Goal: Obtain resource: Download file/media

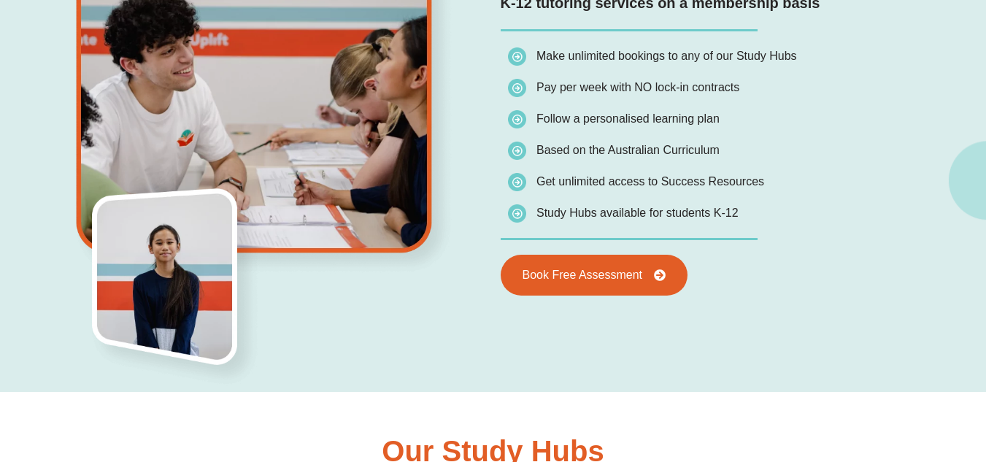
scroll to position [1109, 0]
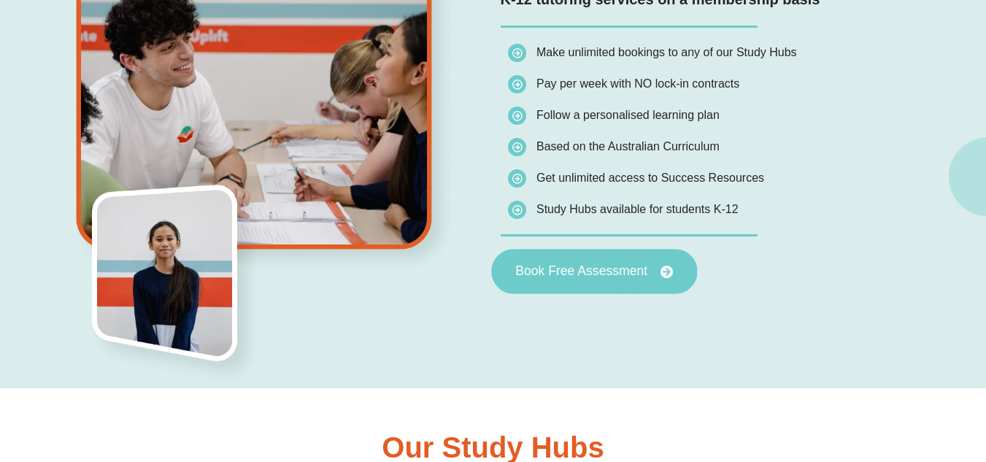
click at [588, 263] on link "Book Free Assessment" at bounding box center [594, 271] width 206 height 45
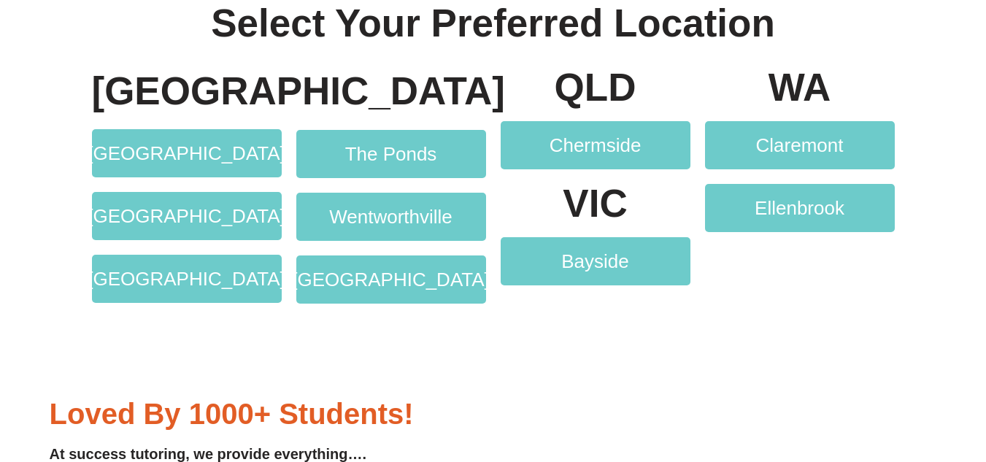
scroll to position [2861, 0]
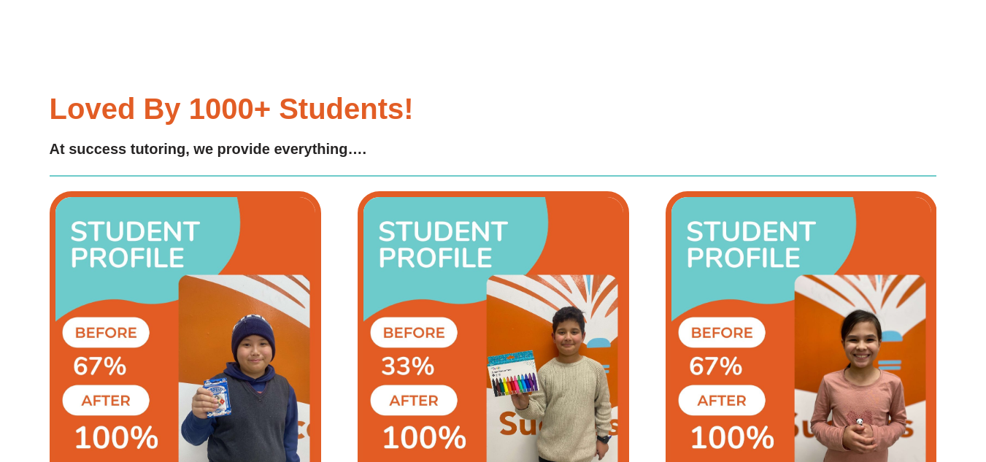
click at [684, 273] on div "Loved by 1000+ students! At success tutoring, we provide everything…." at bounding box center [493, 331] width 887 height 563
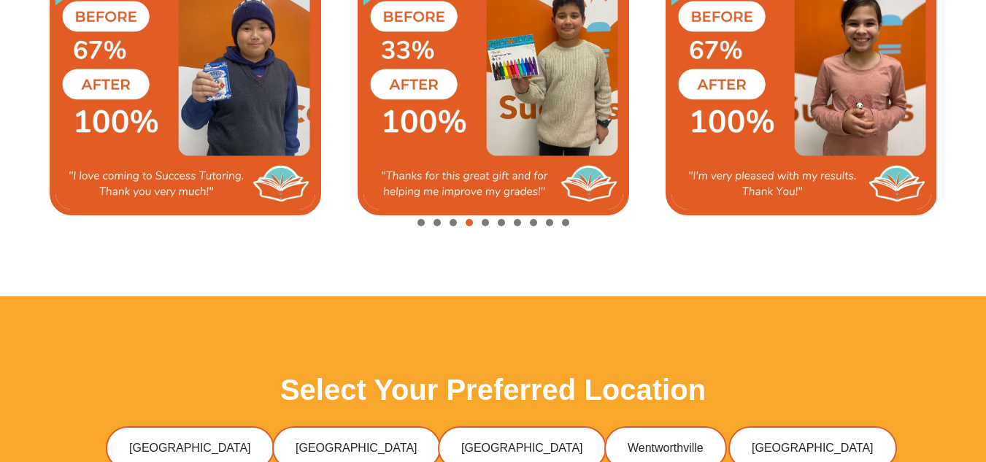
click at [684, 273] on div "Loved by 1000+ students! At success tutoring, we provide everything…." at bounding box center [493, 15] width 887 height 563
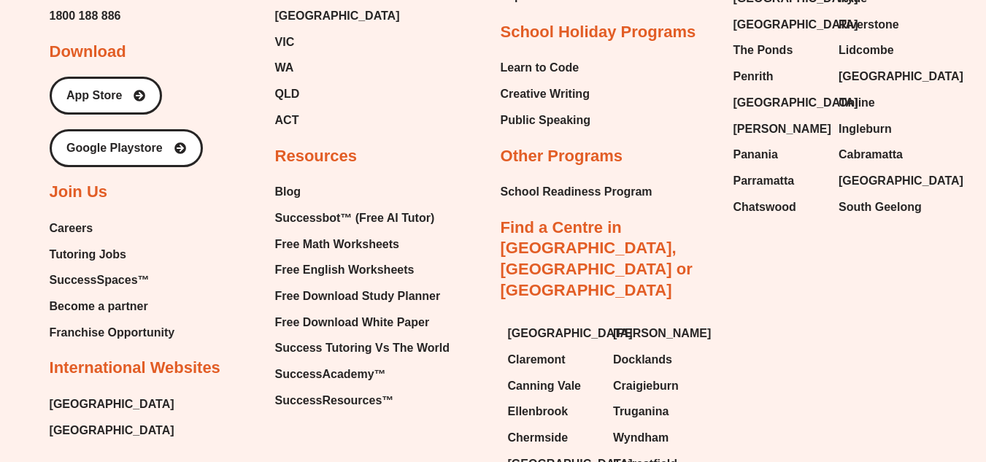
scroll to position [5488, 0]
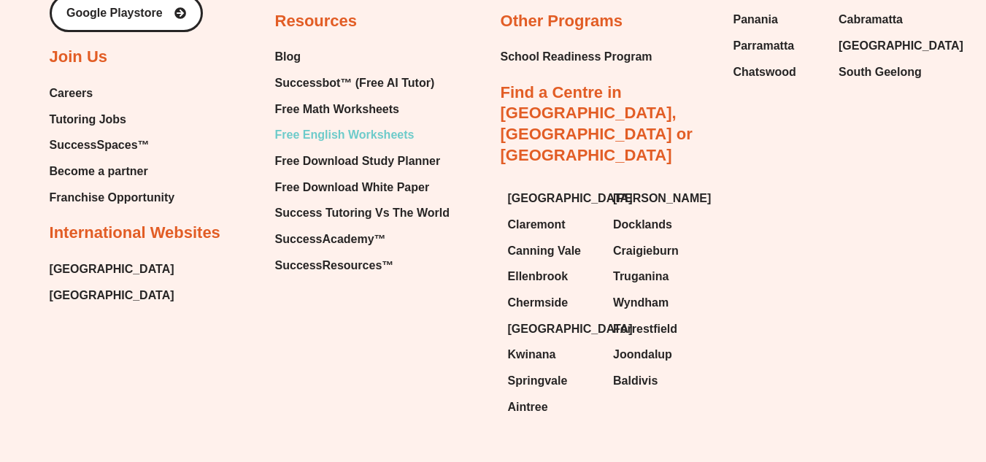
click at [398, 136] on span "Free English Worksheets" at bounding box center [344, 135] width 139 height 22
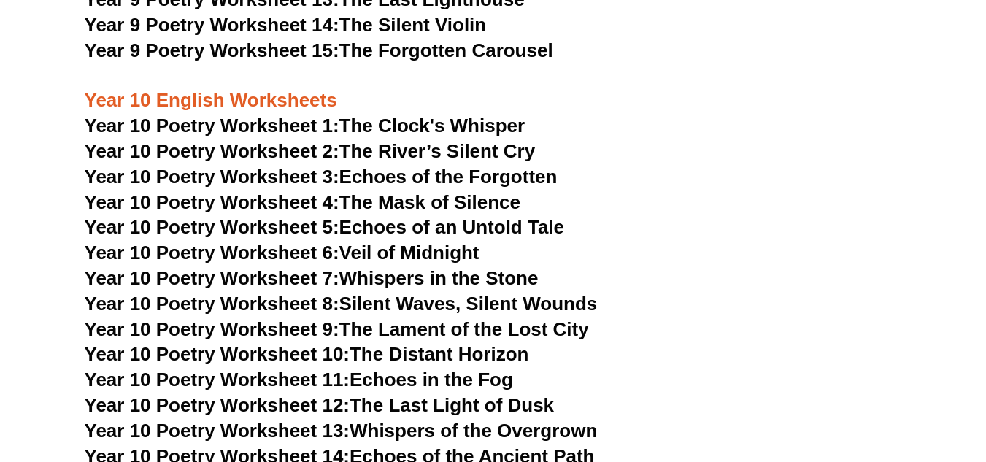
scroll to position [10533, 0]
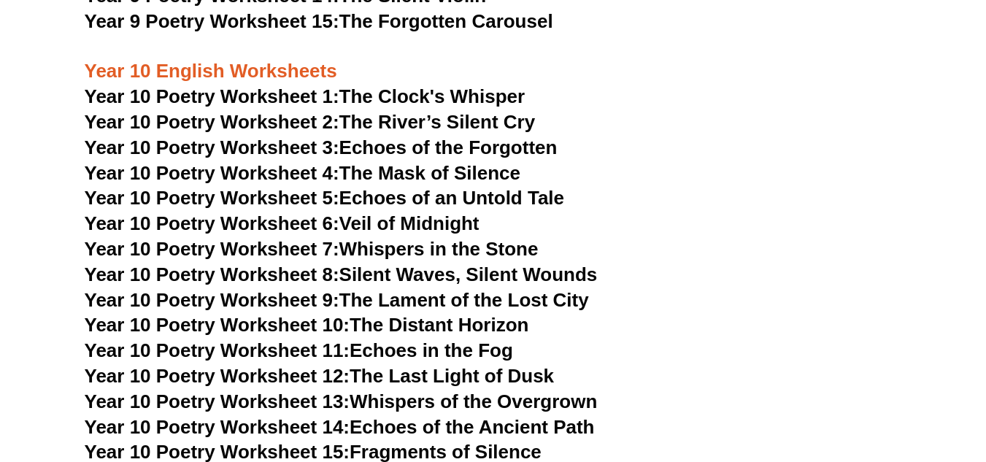
click at [335, 288] on h3 "Year 10 Poetry Worksheet 9: The Lament of the Lost City" at bounding box center [493, 300] width 817 height 25
click at [314, 314] on span "Year 10 Poetry Worksheet 10:" at bounding box center [218, 325] width 266 height 22
